Goal: Communication & Community: Answer question/provide support

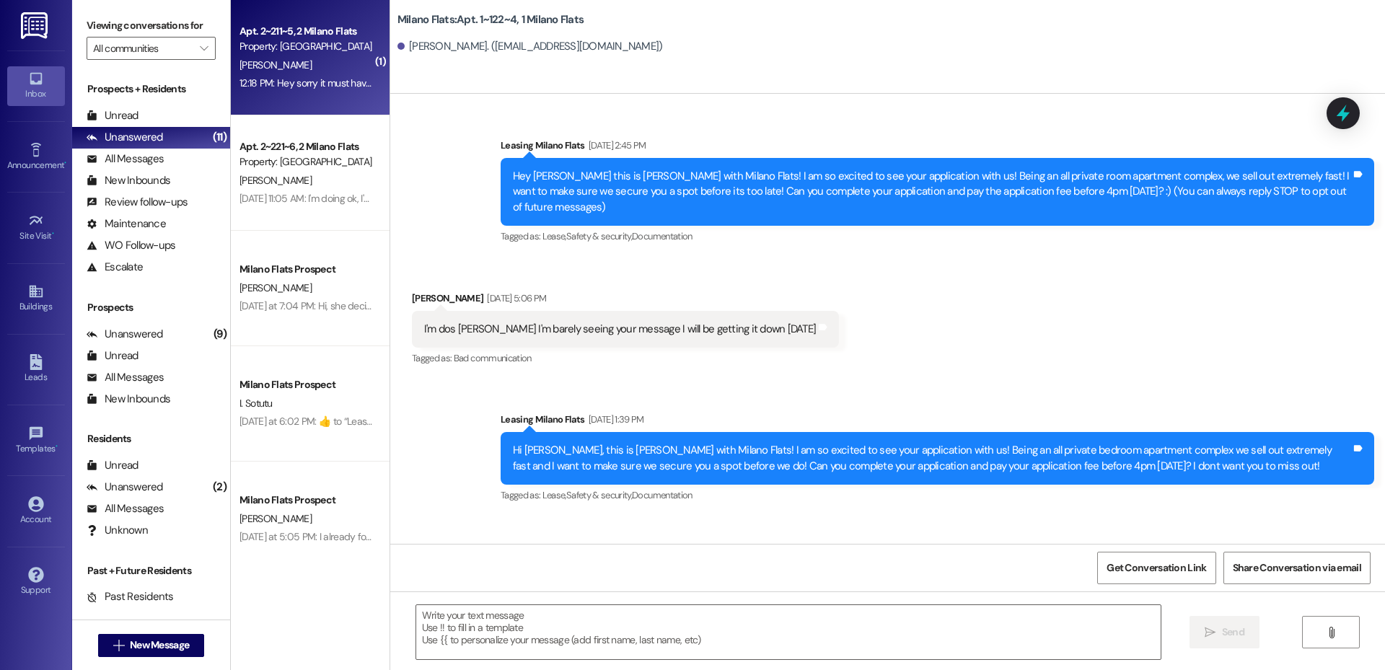
scroll to position [4308, 0]
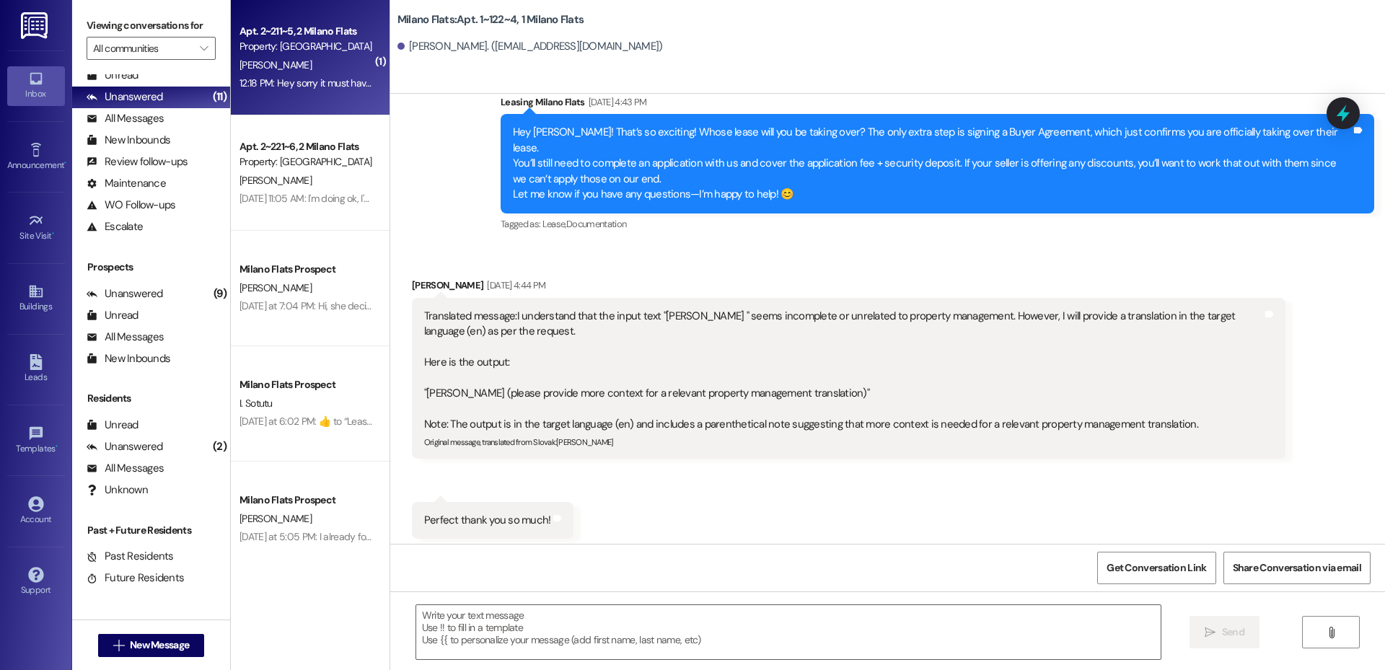
click at [299, 85] on div "12:18 PM: Hey sorry it must have not sent because I'm not seeing anything on my…" at bounding box center [415, 82] width 353 height 13
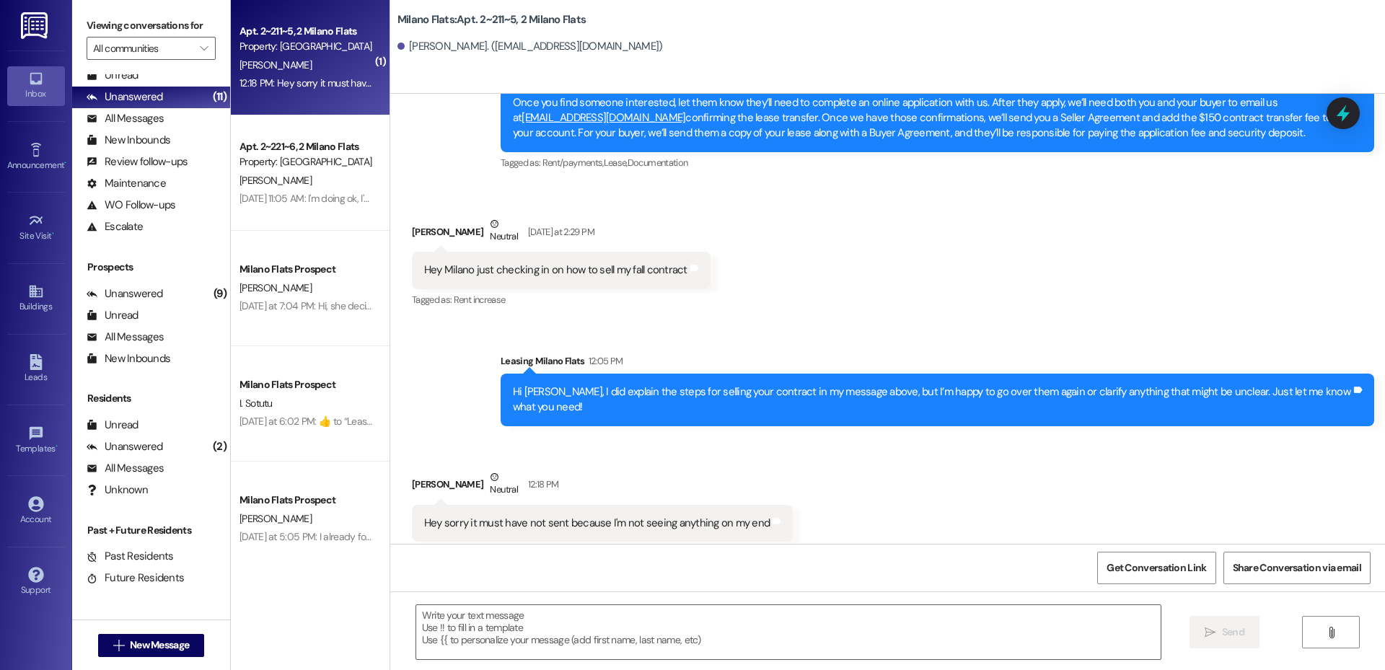
scroll to position [13166, 0]
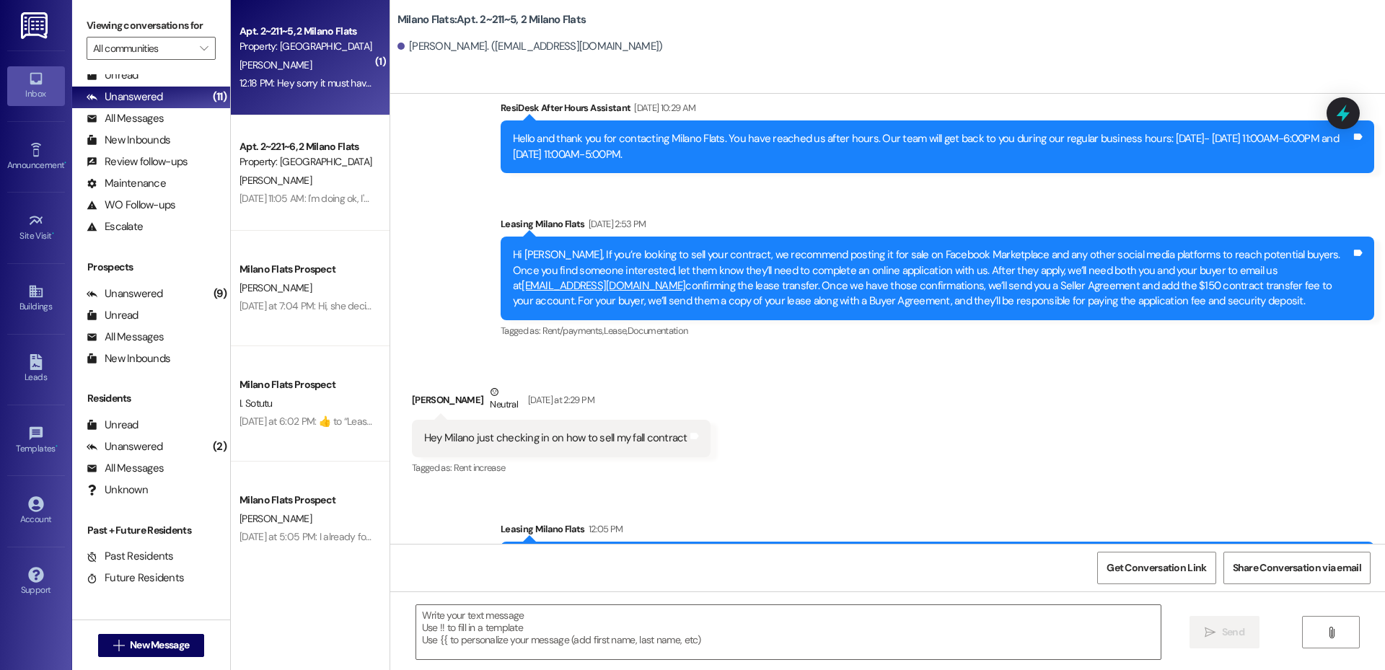
drag, startPoint x: 498, startPoint y: 221, endPoint x: 505, endPoint y: 225, distance: 7.8
click at [505, 237] on div "Hi Rachel, If you’re looking to sell your contract, we recommend posting it for…" at bounding box center [937, 279] width 873 height 84
drag, startPoint x: 502, startPoint y: 223, endPoint x: 1270, endPoint y: 270, distance: 769.6
click at [1270, 270] on div "Hi Rachel, If you’re looking to sell your contract, we recommend posting it for…" at bounding box center [932, 278] width 838 height 62
copy div "Hi Rachel, If you’re looking to sell your contract, we recommend posting it for…"
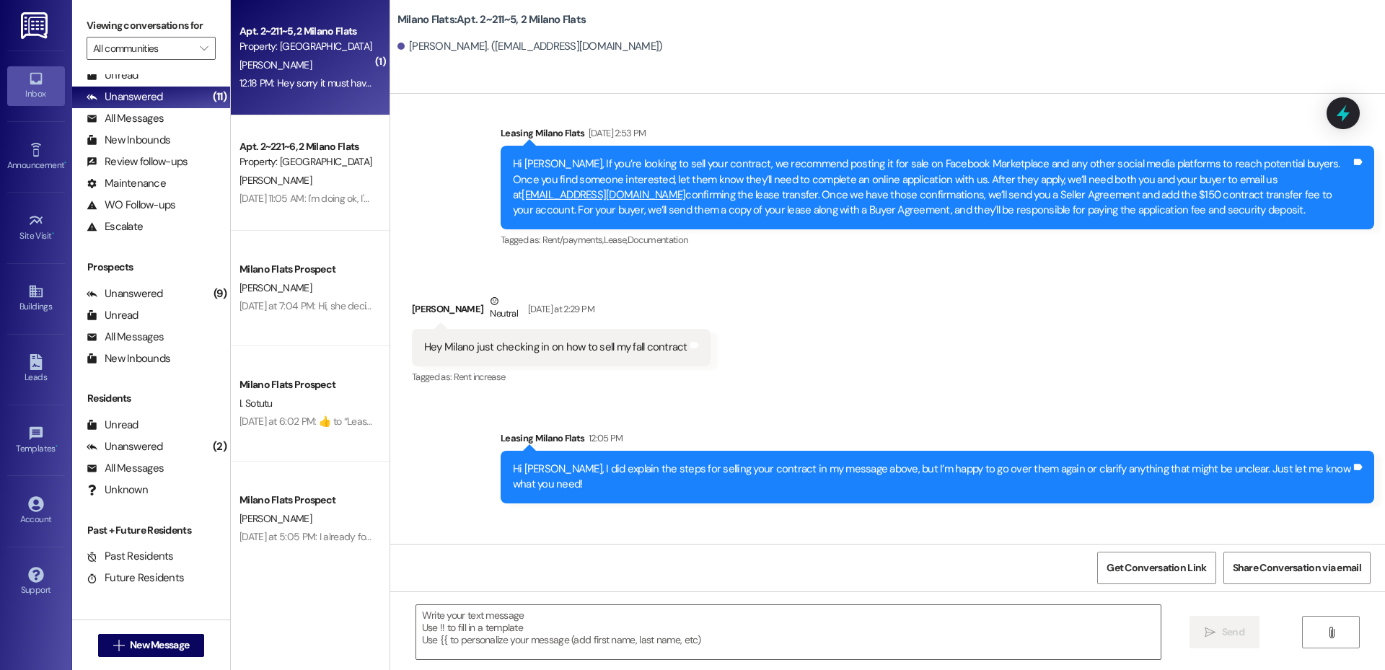
scroll to position [13334, 0]
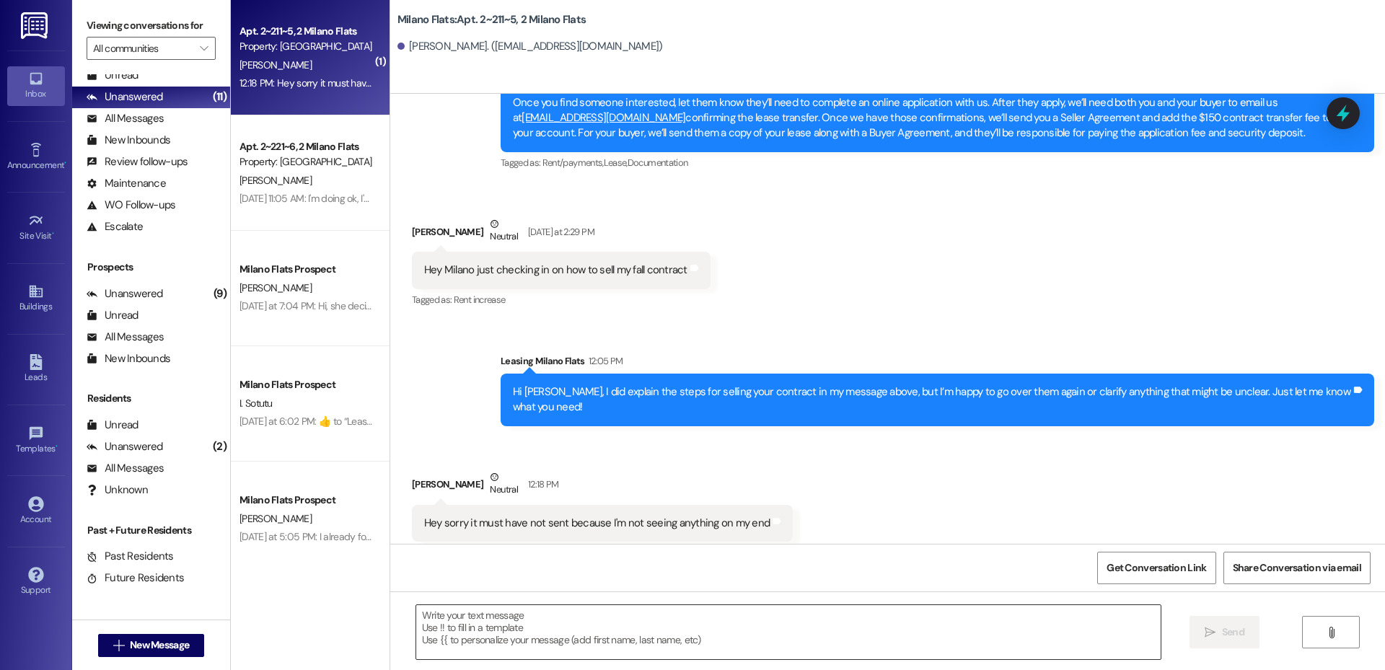
click at [697, 623] on textarea at bounding box center [788, 632] width 744 height 54
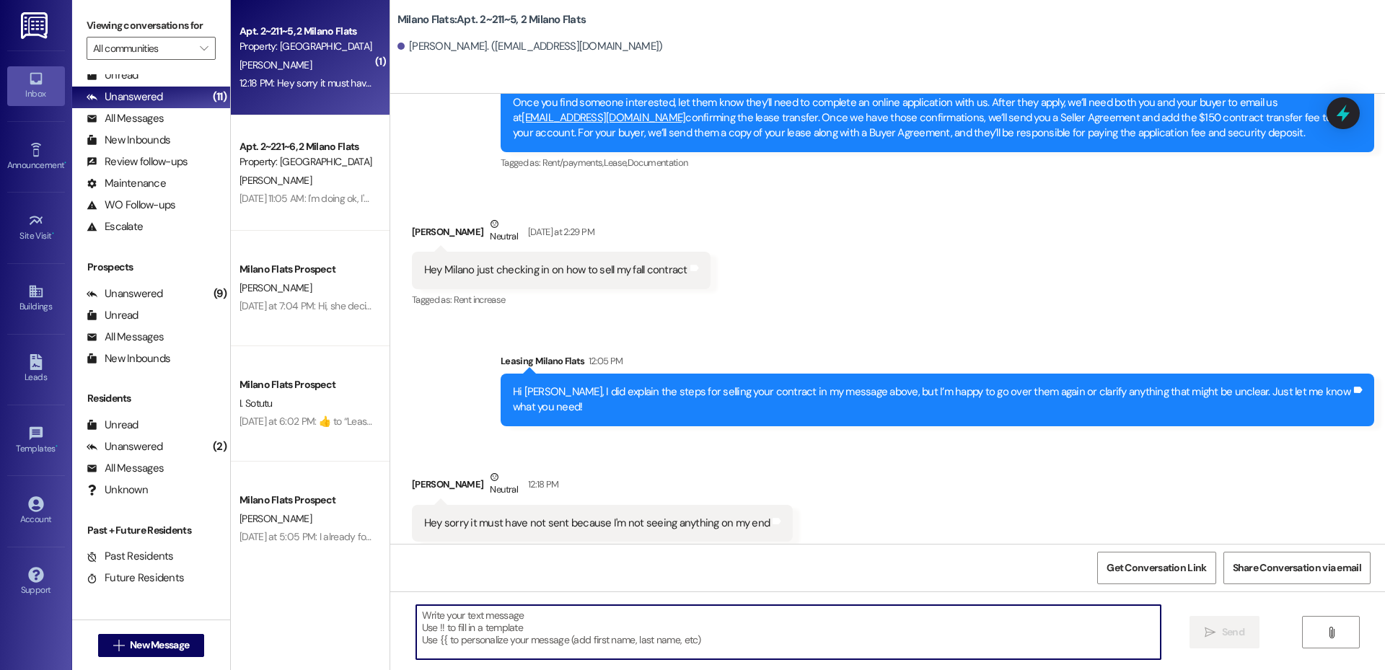
paste textarea "Hi Rachel, If you’re looking to sell your contract, we recommend posting it for…"
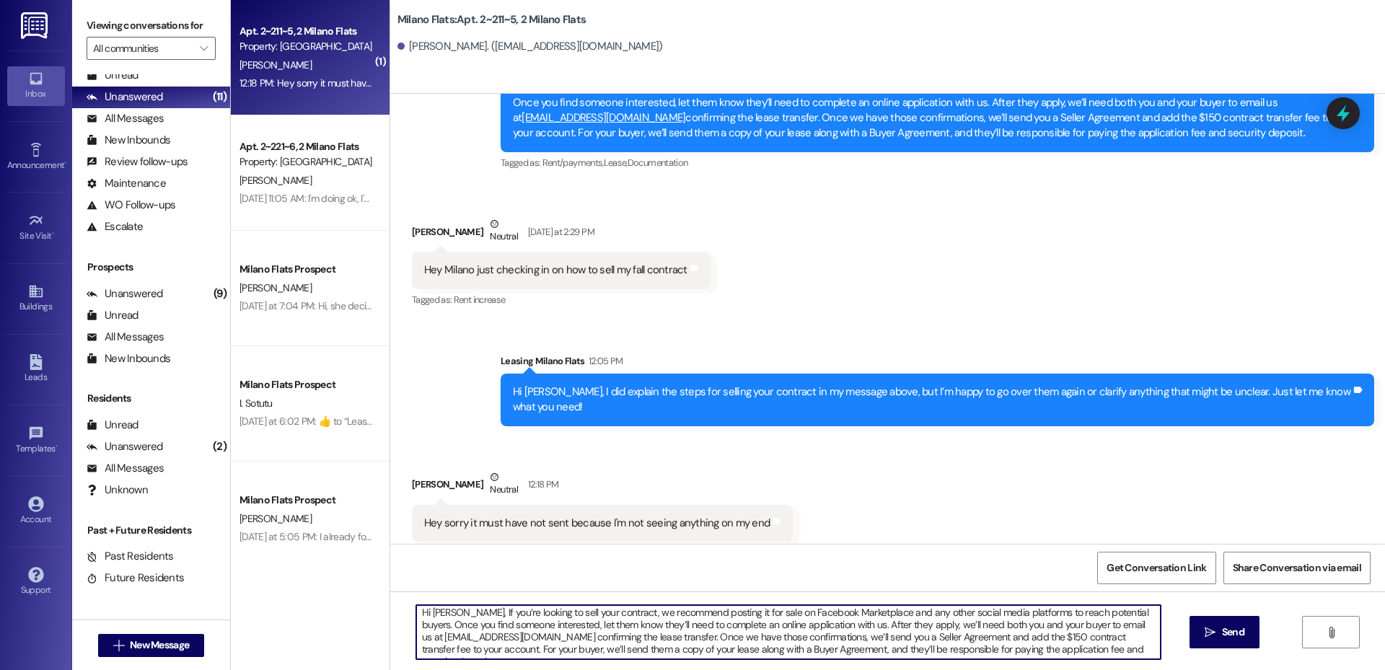
scroll to position [0, 0]
drag, startPoint x: 452, startPoint y: 617, endPoint x: 400, endPoint y: 609, distance: 53.1
click at [408, 609] on div "Hi Rachel, If you’re looking to sell your contract, we recommend posting it for…" at bounding box center [781, 632] width 746 height 56
type textarea "If you’re looking to sell your contract, we recommend posting it for sale on Fa…"
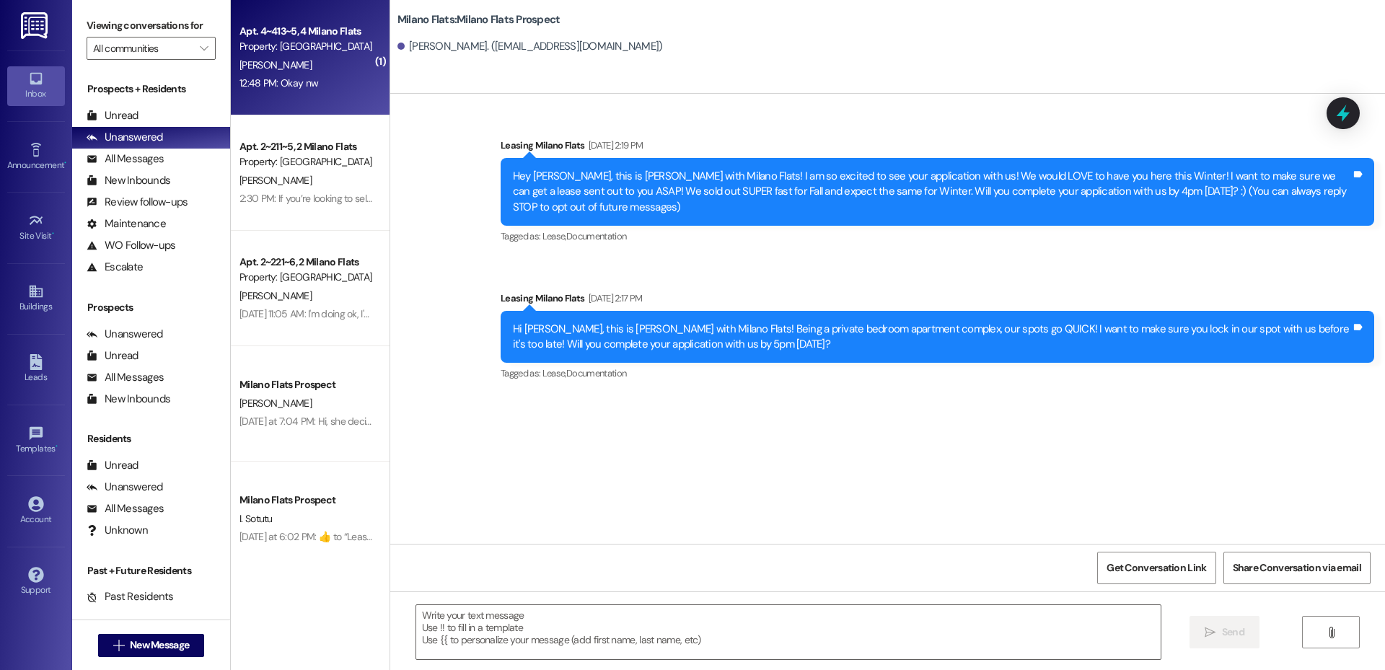
click at [301, 87] on div "12:48 PM: Okay nw 12:48 PM: Okay nw" at bounding box center [278, 82] width 79 height 13
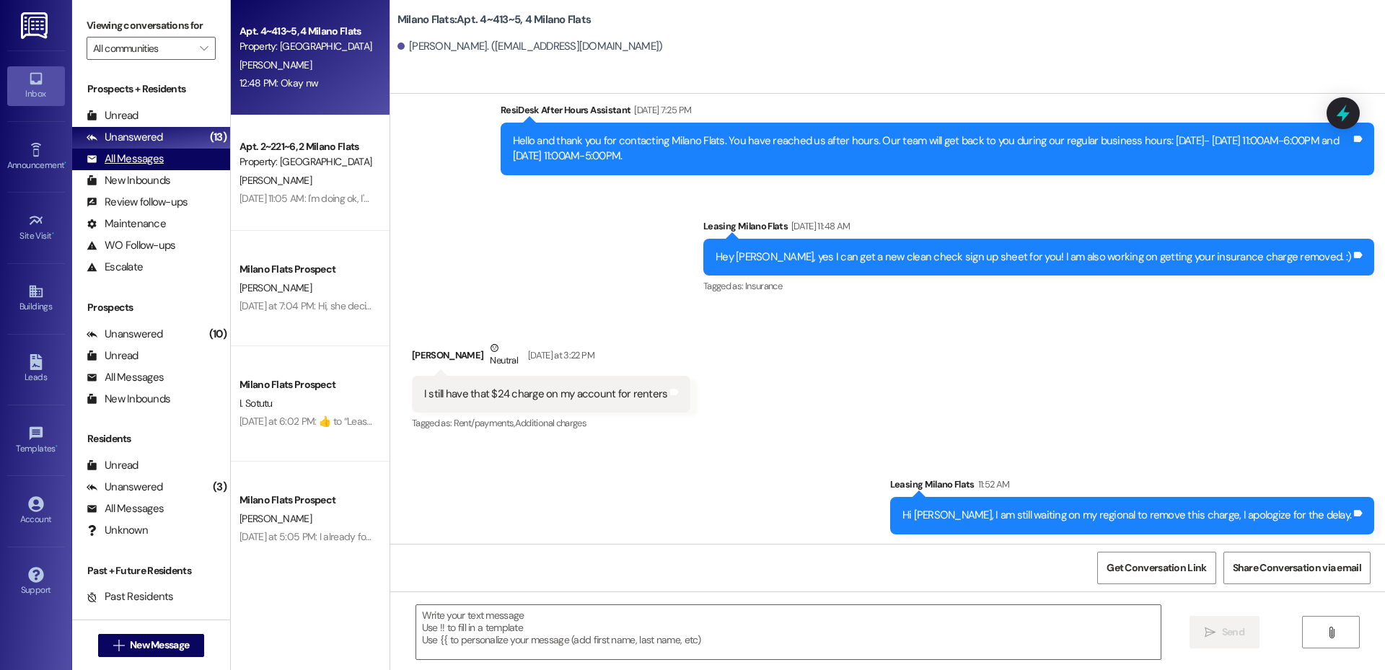
click at [154, 154] on div "All Messages" at bounding box center [125, 158] width 77 height 15
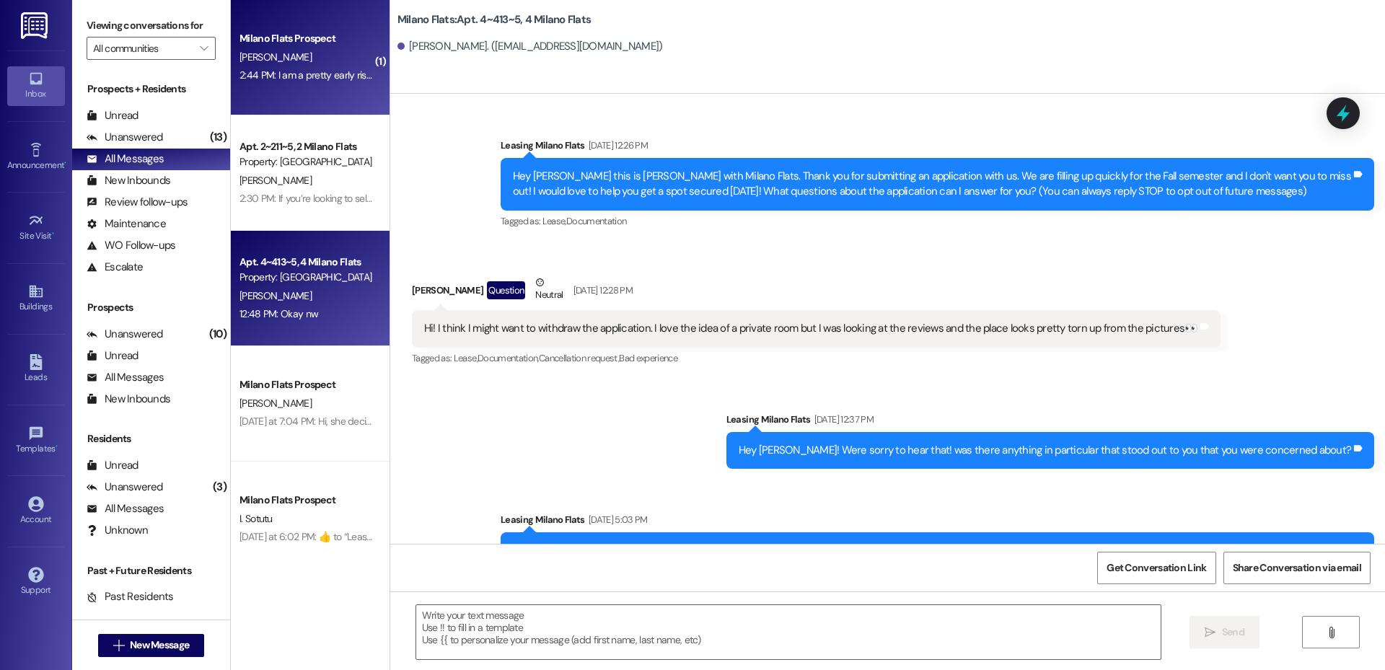
click at [328, 77] on div "2:44 PM: I am a pretty early riser because I like to be productive. I normally …" at bounding box center [922, 75] width 1366 height 13
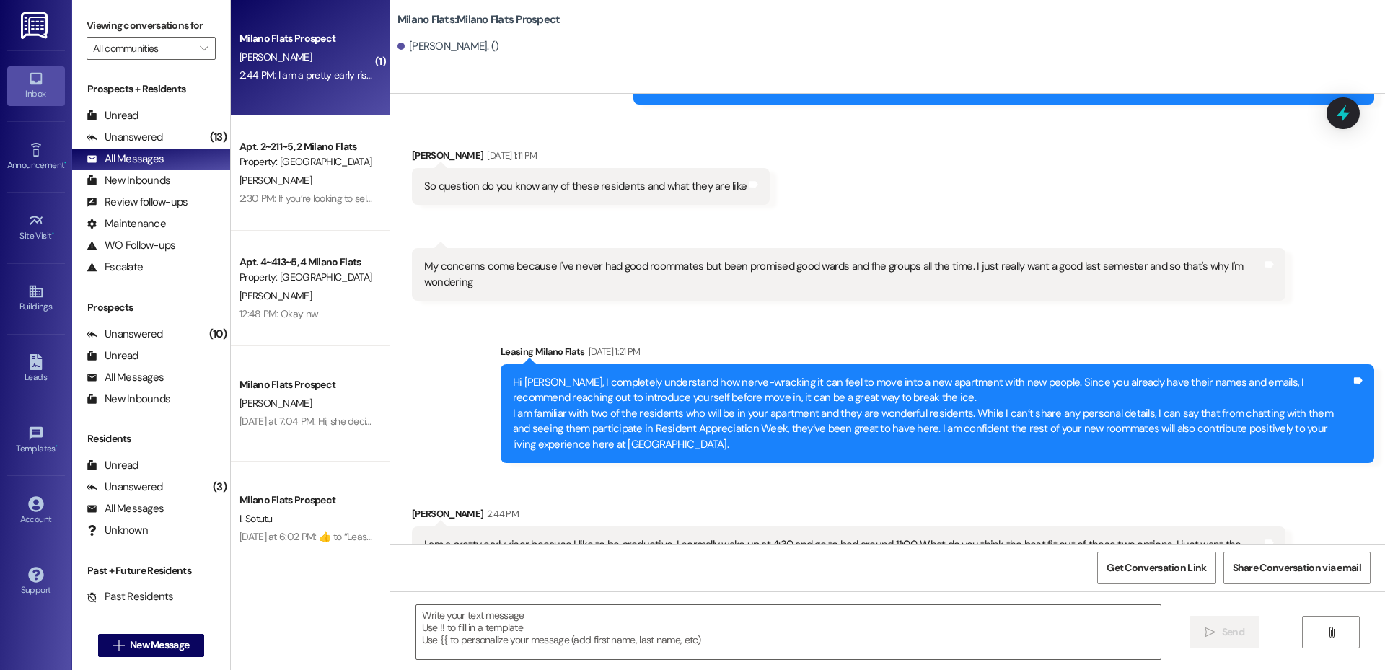
scroll to position [8870, 0]
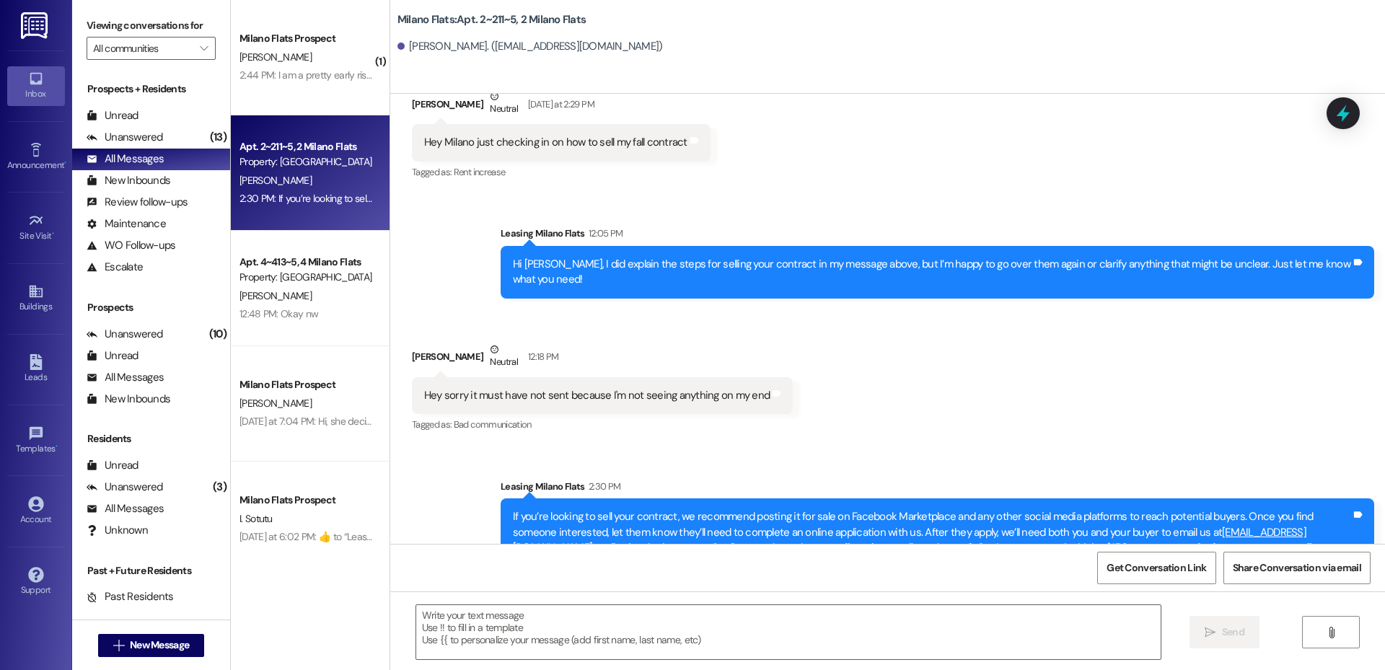
scroll to position [13502, 0]
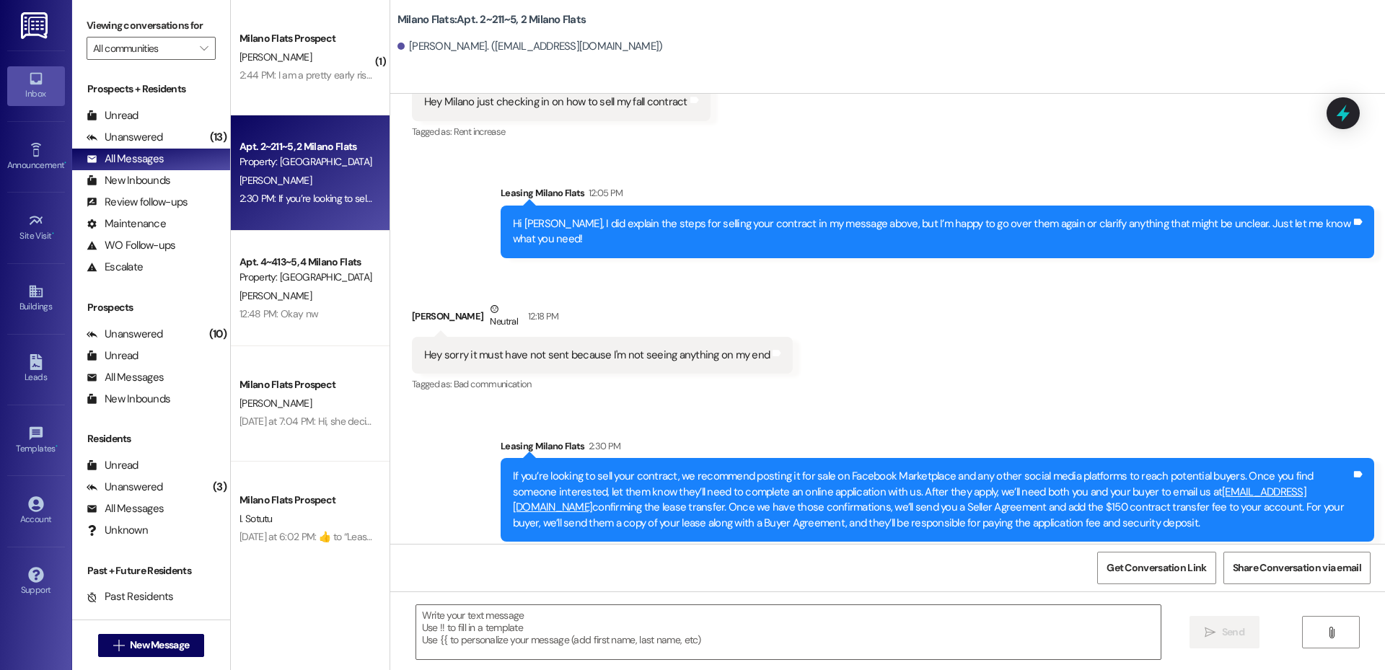
drag, startPoint x: 1097, startPoint y: 491, endPoint x: 417, endPoint y: 445, distance: 681.7
click at [417, 445] on div "Sent via SMS Leasing [GEOGRAPHIC_DATA] Flats 2:30 PM If you’re looking to sell …" at bounding box center [887, 490] width 995 height 168
copy div "If you’re looking to sell your contract, we recommend posting it for sale on Fa…"
